Goal: Task Accomplishment & Management: Use online tool/utility

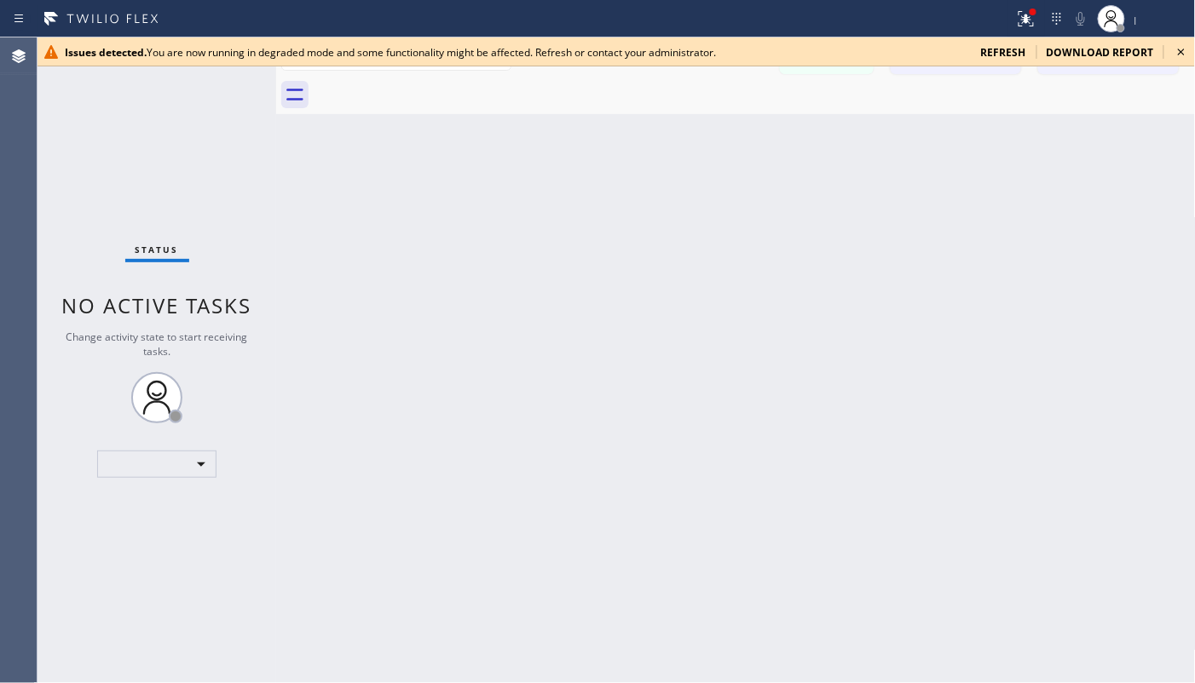
click at [896, 44] on icon at bounding box center [1181, 52] width 20 height 20
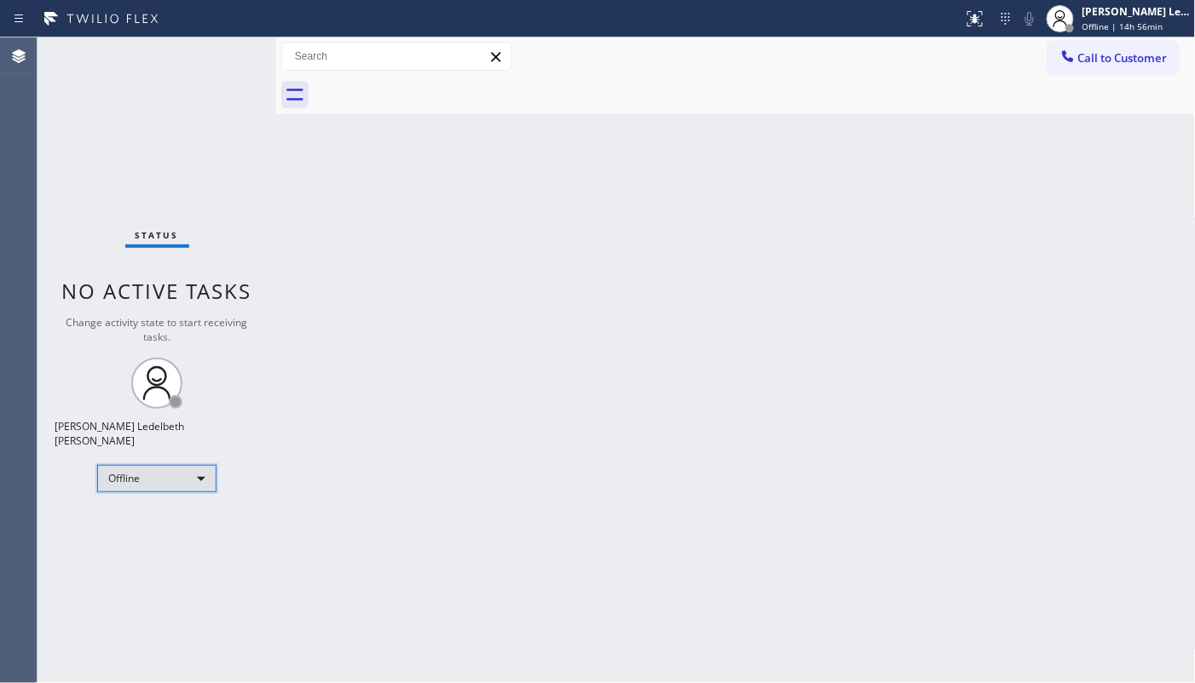
click at [181, 465] on div "Offline" at bounding box center [156, 478] width 119 height 27
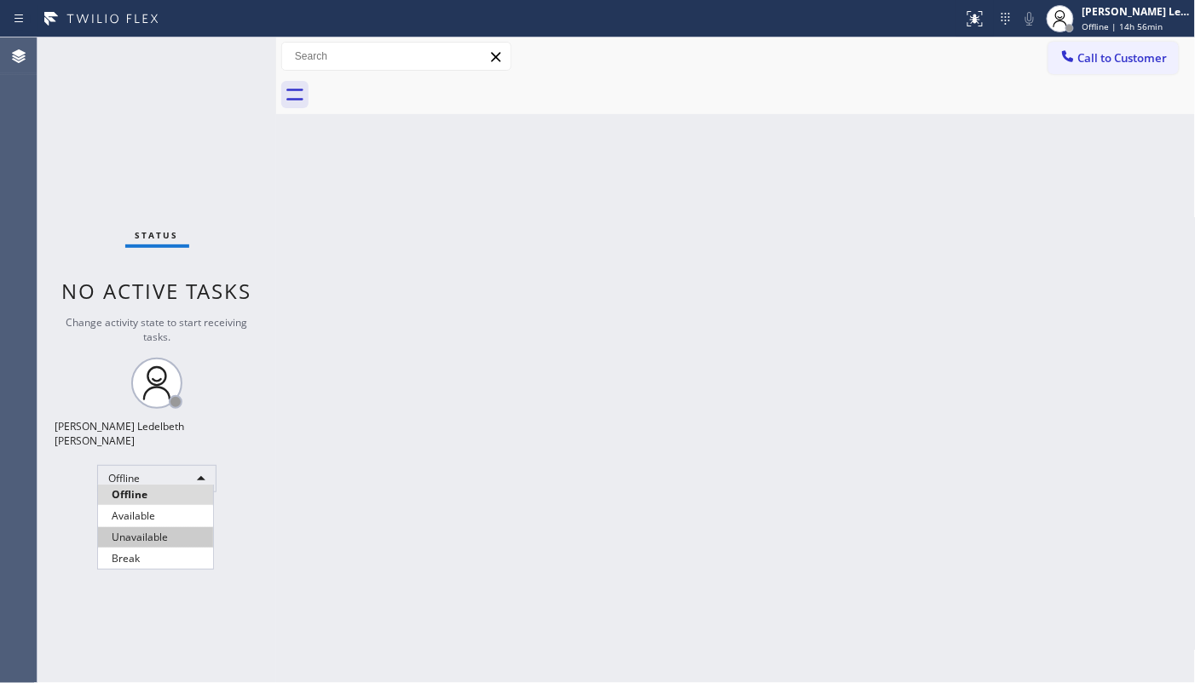
drag, startPoint x: 143, startPoint y: 533, endPoint x: 135, endPoint y: 535, distance: 8.9
click at [141, 533] on li "Unavailable" at bounding box center [155, 537] width 115 height 20
